Goal: Transaction & Acquisition: Obtain resource

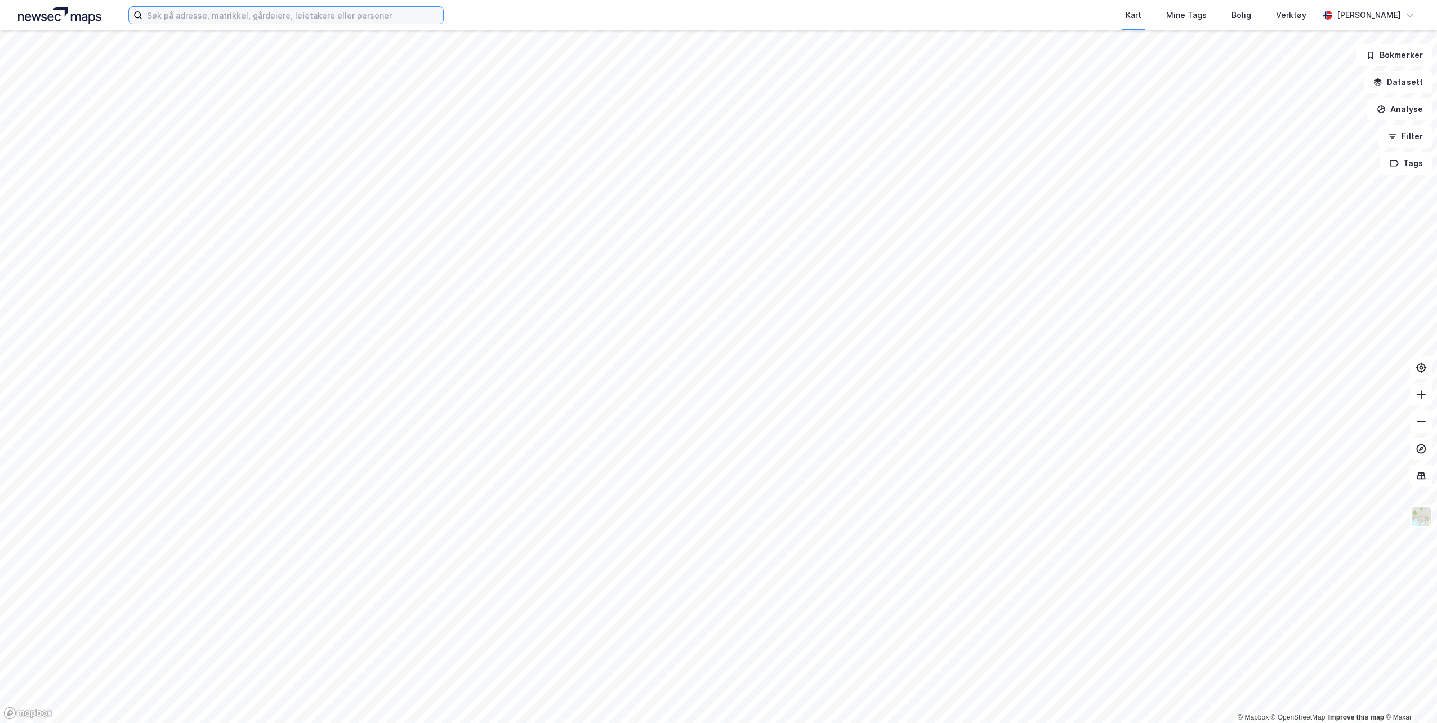
click at [252, 14] on input at bounding box center [292, 15] width 301 height 17
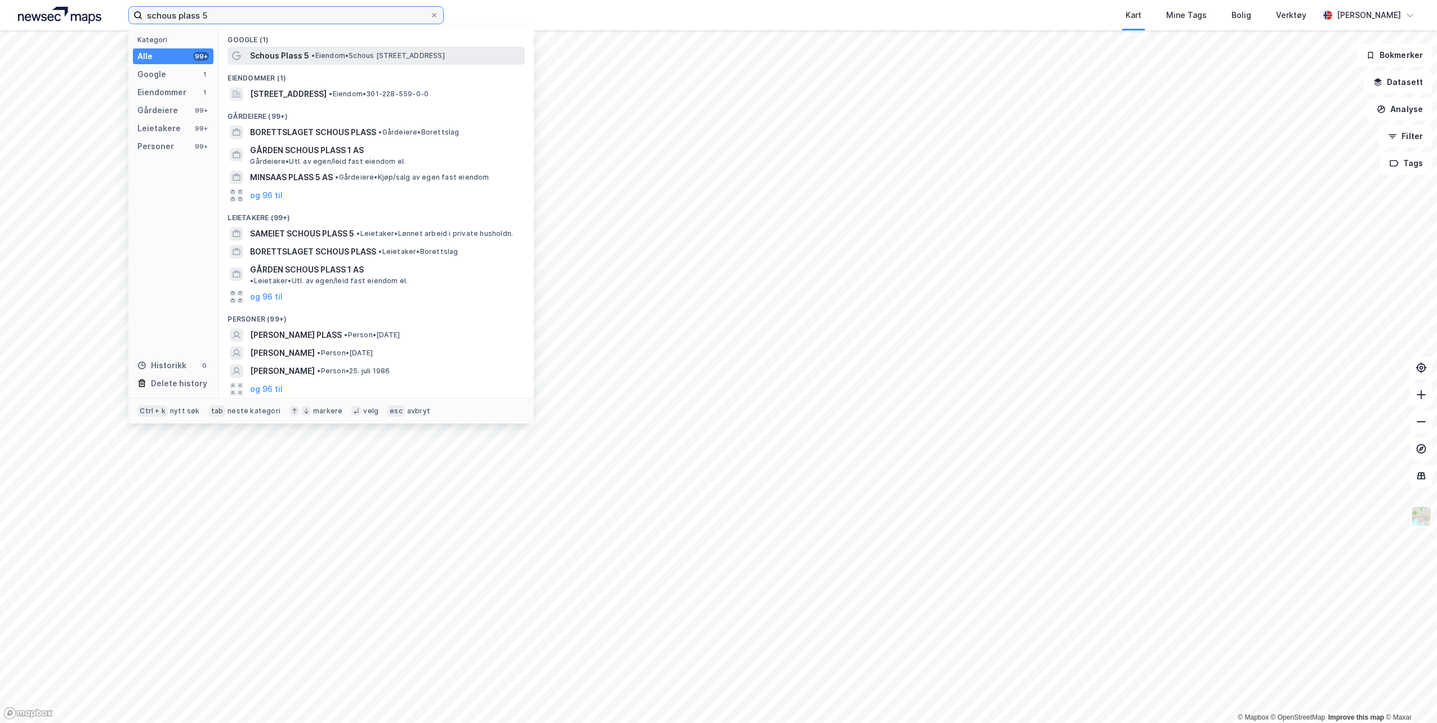
type input "schous plass 5"
click at [289, 56] on span "Schous Plass 5" at bounding box center [279, 56] width 59 height 14
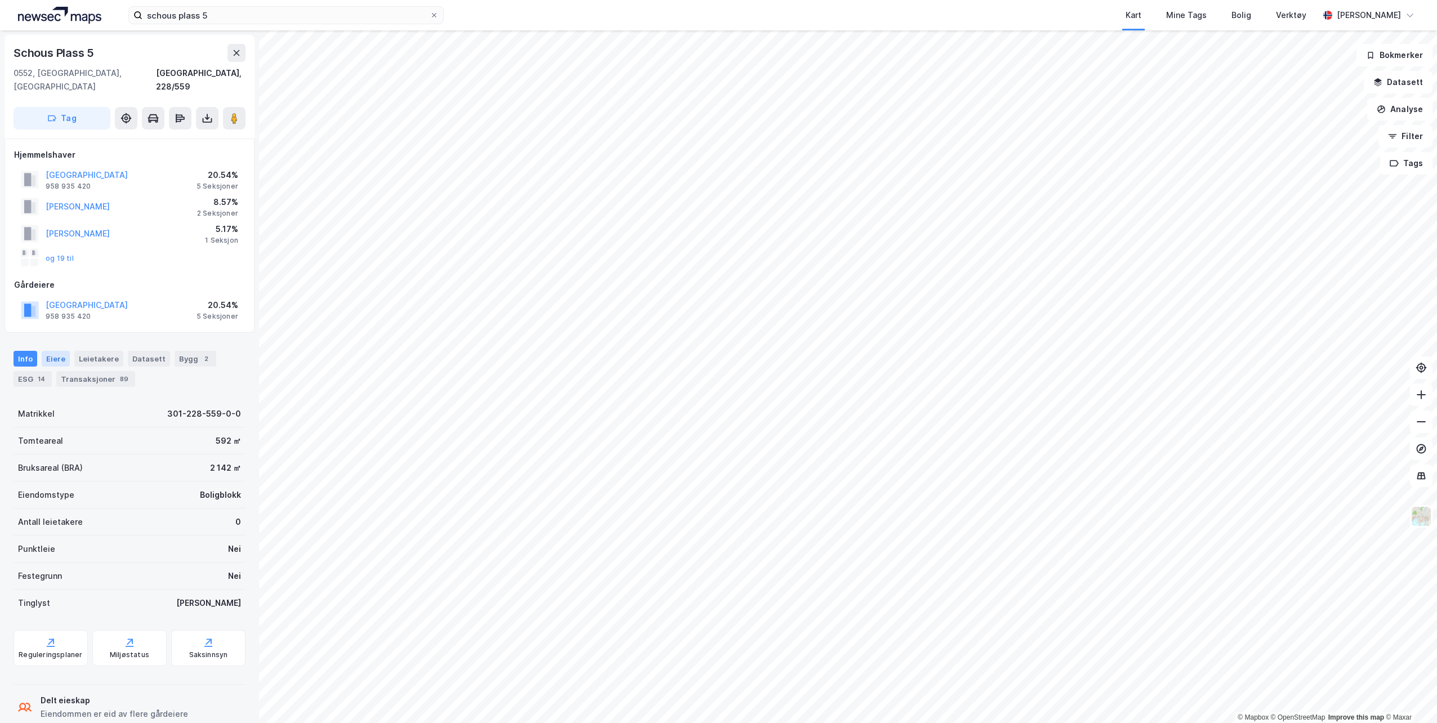
click at [56, 351] on div "Eiere" at bounding box center [56, 359] width 28 height 16
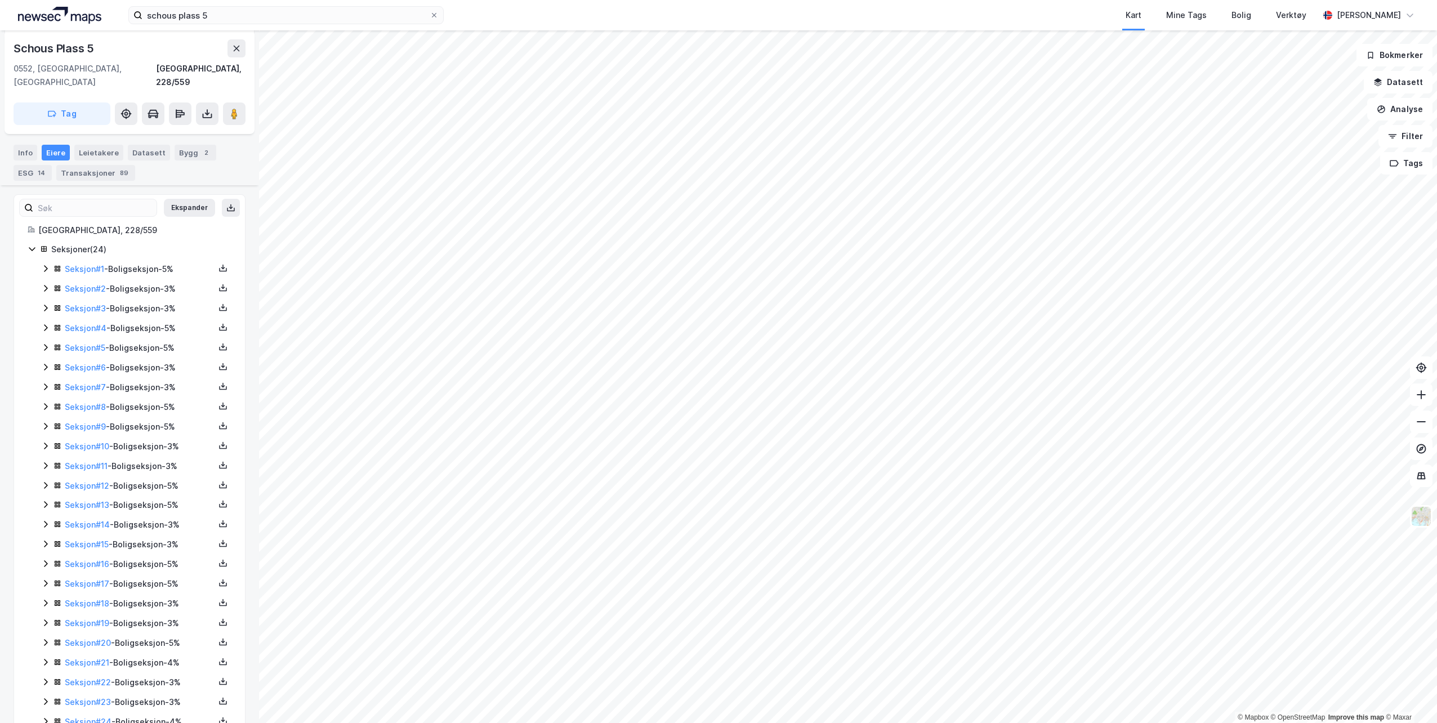
scroll to position [226, 0]
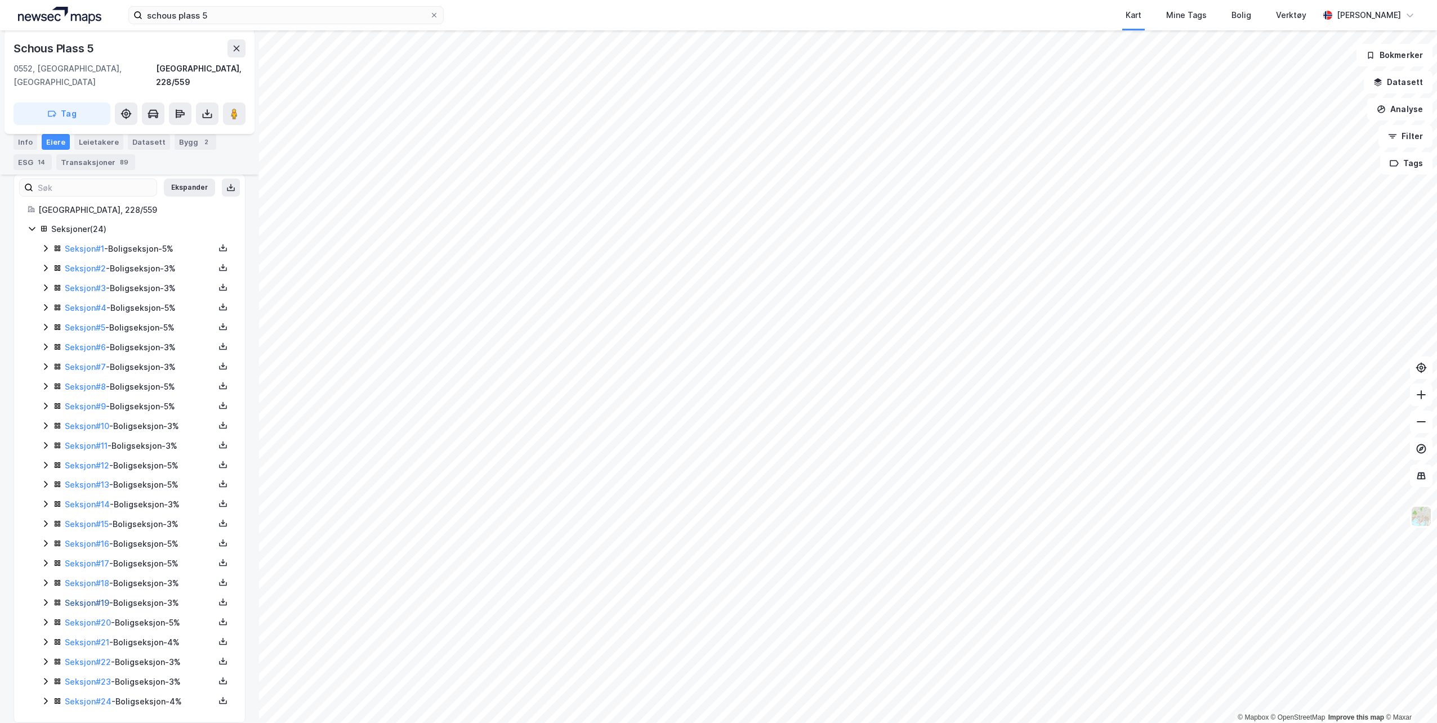
click at [84, 598] on link "Seksjon # 19" at bounding box center [87, 603] width 44 height 10
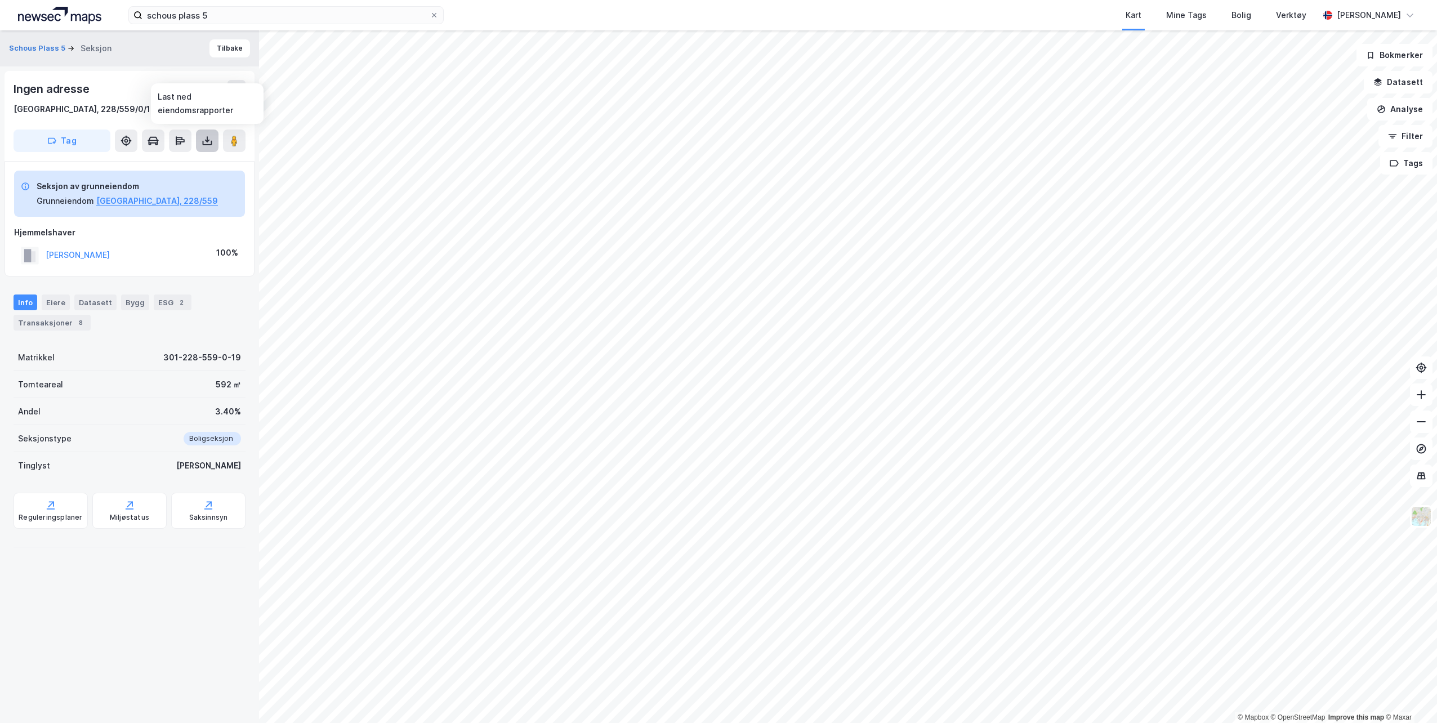
click at [199, 139] on button at bounding box center [207, 141] width 23 height 23
click at [175, 180] on div "Last ned matrikkelrapport" at bounding box center [165, 181] width 93 height 9
click at [153, 167] on div "Last ned grunnbok" at bounding box center [151, 163] width 65 height 9
